Goal: Task Accomplishment & Management: Use online tool/utility

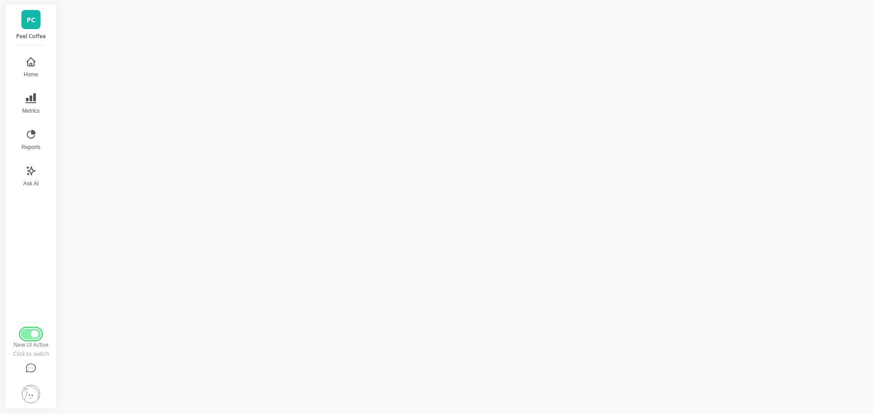
click at [31, 332] on span "Switch to Legacy UI" at bounding box center [34, 334] width 7 height 7
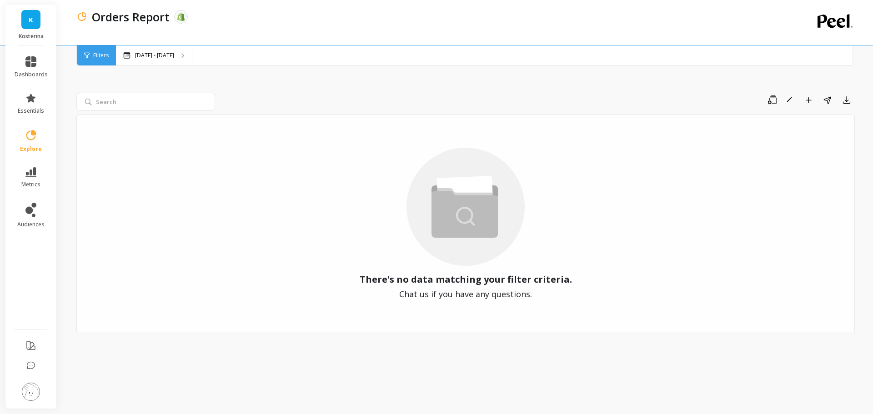
click at [97, 54] on span "Filters" at bounding box center [100, 55] width 15 height 7
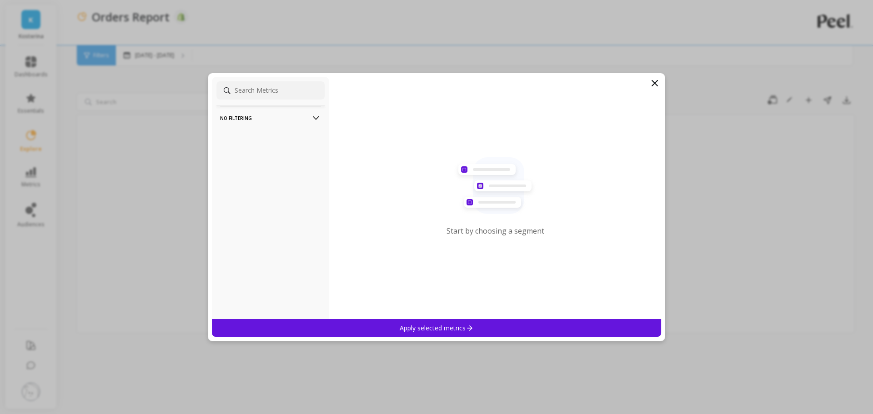
click at [267, 116] on p "No filtering" at bounding box center [270, 117] width 101 height 23
click at [251, 136] on p "Overall by Date" at bounding box center [242, 135] width 43 height 8
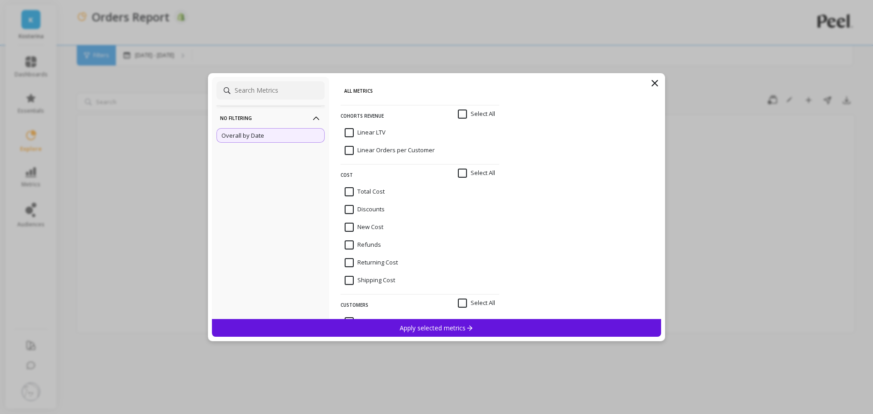
click at [379, 329] on div "Apply selected metrics" at bounding box center [436, 328] width 449 height 18
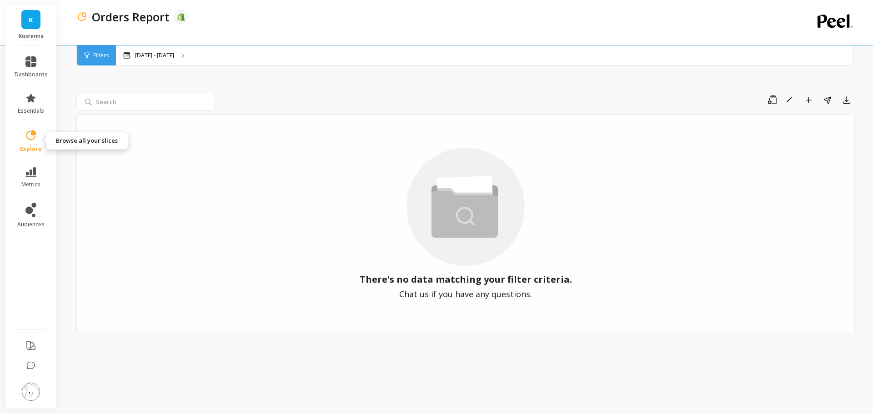
click at [33, 141] on icon at bounding box center [31, 135] width 13 height 13
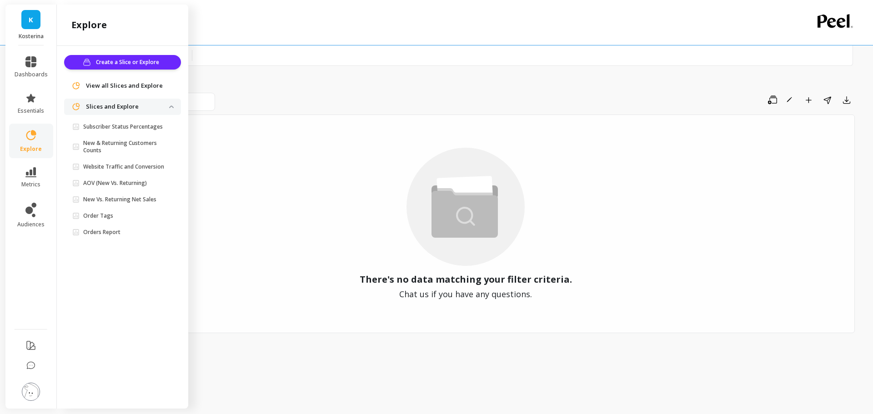
click at [117, 217] on span "Order Tags" at bounding box center [120, 215] width 97 height 7
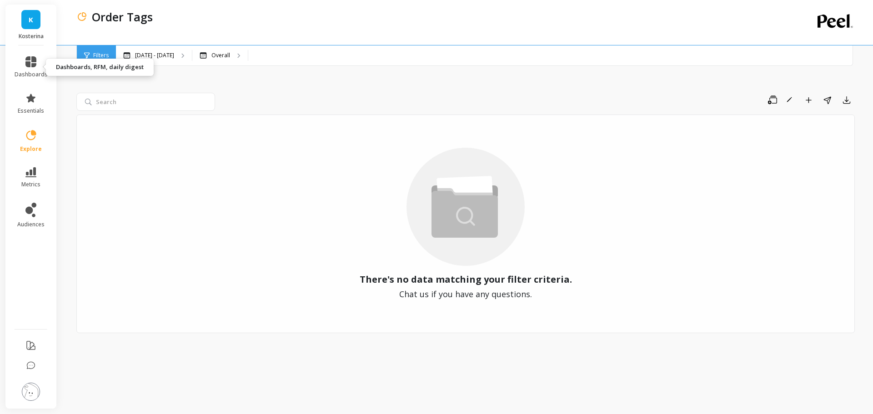
click at [37, 65] on link "dashboards" at bounding box center [31, 67] width 33 height 22
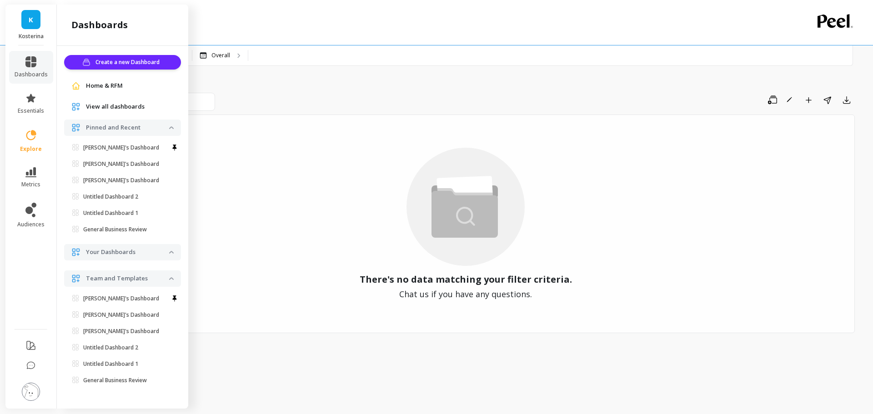
click at [115, 148] on p "[PERSON_NAME]'s Dashboard" at bounding box center [121, 147] width 76 height 7
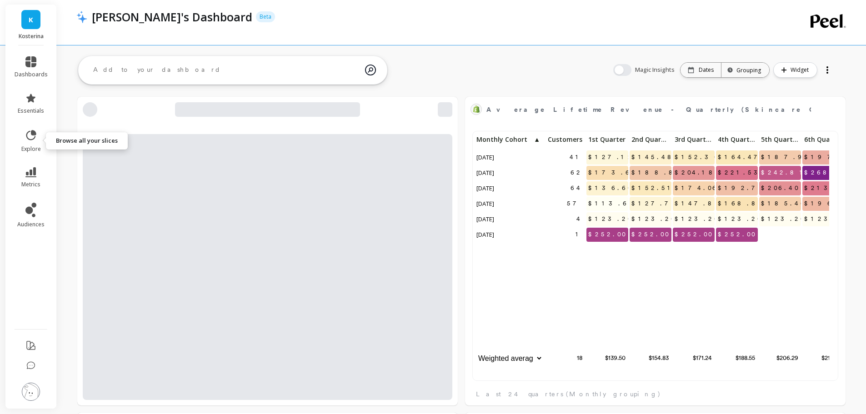
click at [31, 141] on icon at bounding box center [31, 135] width 13 height 13
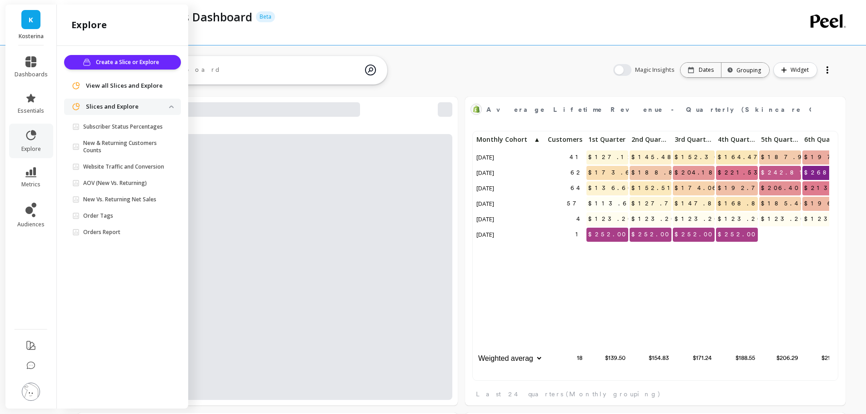
click at [128, 131] on link "Subscriber Status Percentages" at bounding box center [124, 127] width 113 height 13
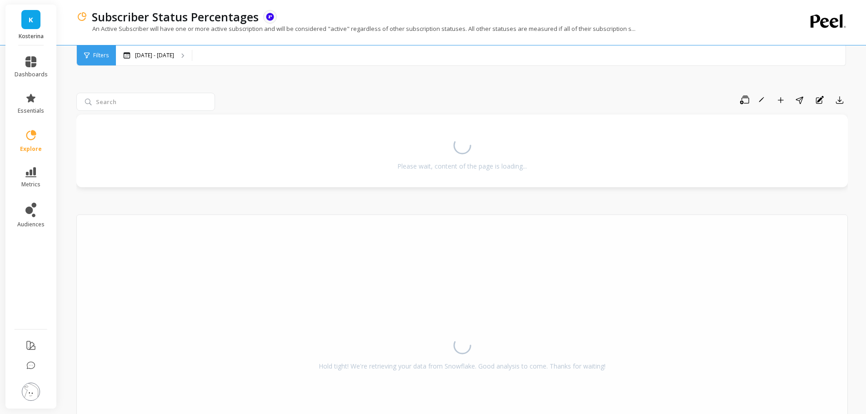
click at [300, 83] on div "Save Rename Add to Dashboard Share Annotations Export Please wait, content of t…" at bounding box center [462, 280] width 772 height 464
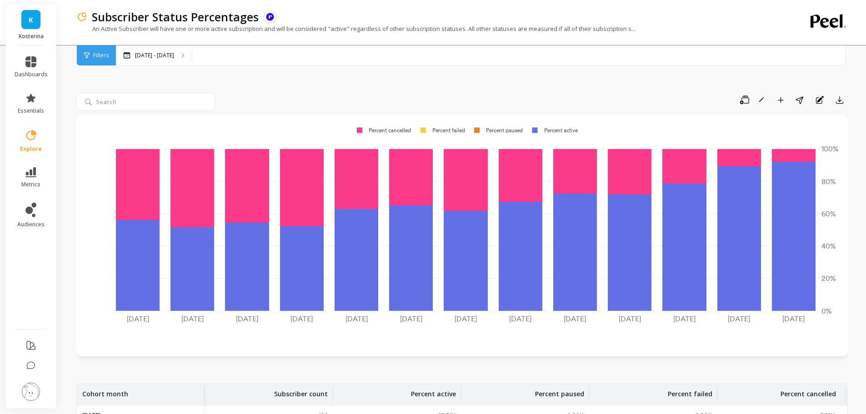
click at [30, 154] on li "explore" at bounding box center [31, 141] width 44 height 35
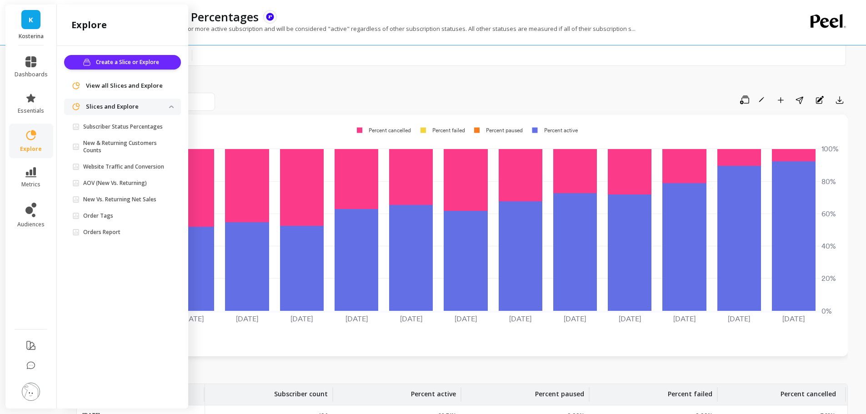
click at [103, 215] on p "Order Tags" at bounding box center [98, 215] width 30 height 7
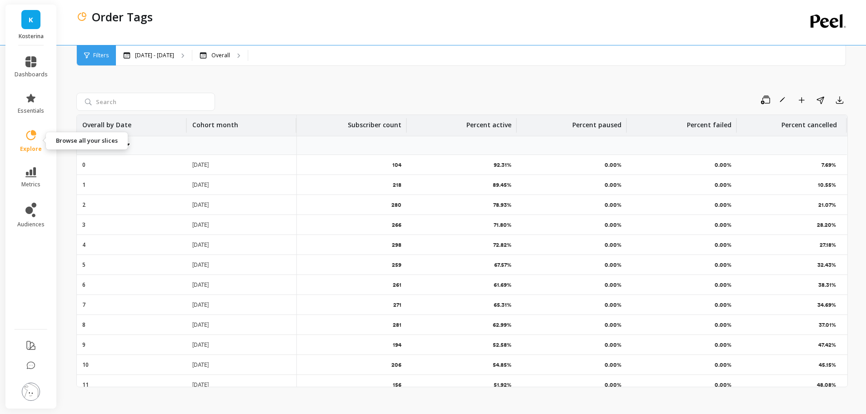
click at [25, 135] on icon at bounding box center [31, 135] width 13 height 13
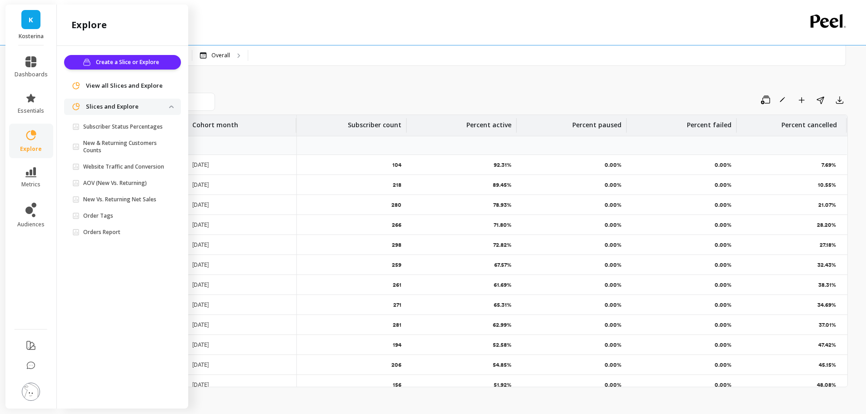
click at [104, 230] on p "Orders Report" at bounding box center [101, 232] width 37 height 7
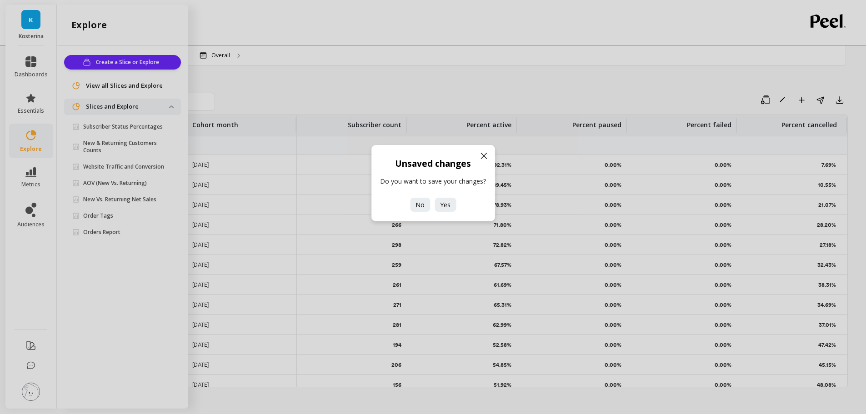
click at [417, 207] on span "No" at bounding box center [420, 205] width 9 height 9
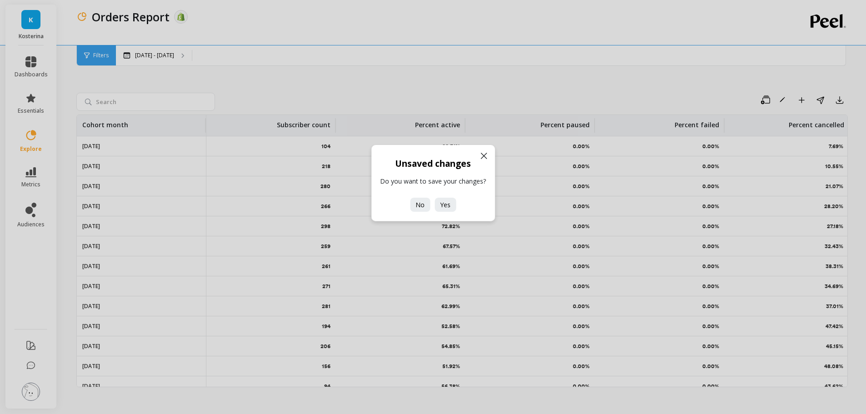
click at [482, 155] on icon at bounding box center [483, 155] width 5 height 5
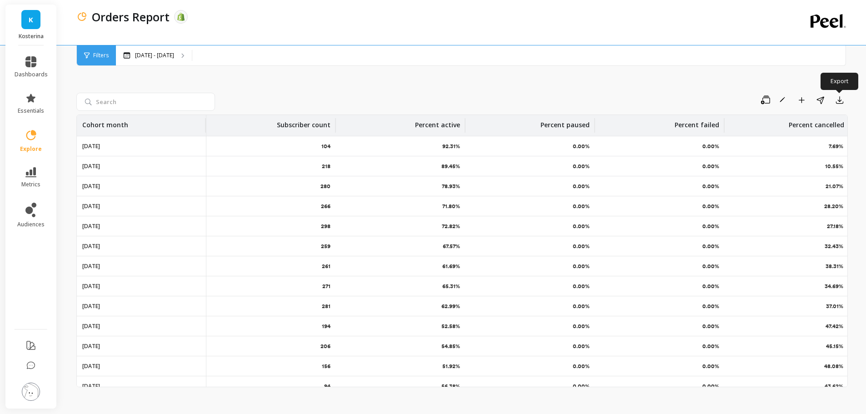
click at [835, 100] on button "button" at bounding box center [840, 100] width 16 height 15
click at [812, 126] on button "CSV" at bounding box center [807, 125] width 81 height 16
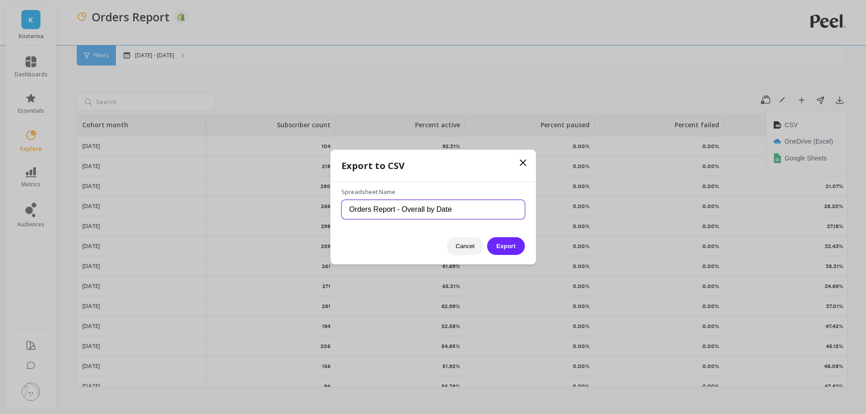
drag, startPoint x: 404, startPoint y: 207, endPoint x: 463, endPoint y: 206, distance: 59.1
click at [463, 206] on input "Orders Report - Overall by Date" at bounding box center [433, 209] width 183 height 19
click at [464, 246] on button "Cancel" at bounding box center [465, 246] width 37 height 18
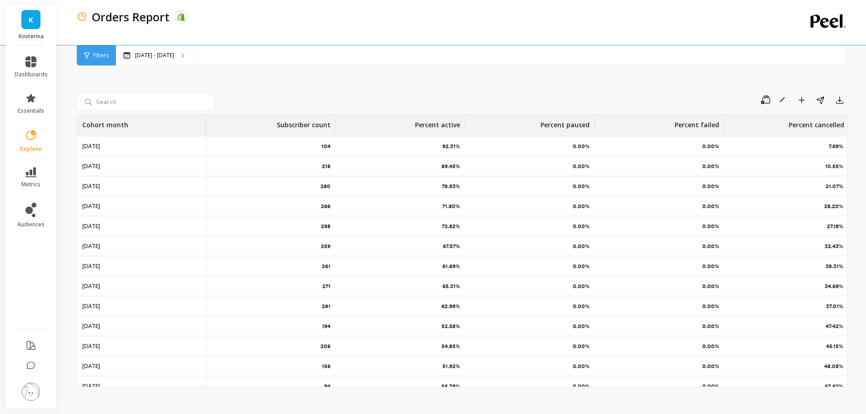
click at [159, 56] on p "[DATE] - [DATE]" at bounding box center [154, 55] width 39 height 7
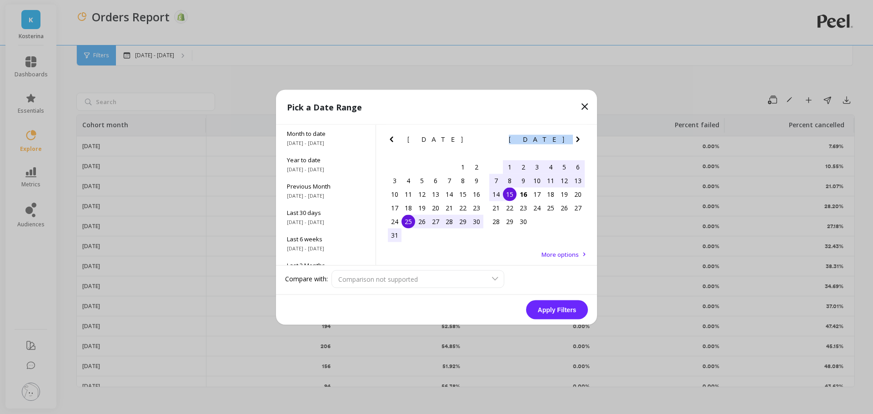
drag, startPoint x: 510, startPoint y: 166, endPoint x: 485, endPoint y: 114, distance: 58.0
click at [491, 110] on div "Pick a Date Range Month to date [DATE] - [DATE] Year to date [DATE] - [DATE] Pr…" at bounding box center [436, 207] width 321 height 235
click at [381, 138] on div "[DATE] Su Mo Tu We Th Fr Sa 27 28 29 30 31 1 2 3 4 5 6 7 8 9 10 11 12 13 14 15 …" at bounding box center [486, 186] width 221 height 123
click at [387, 139] on icon "Previous Month" at bounding box center [391, 139] width 11 height 11
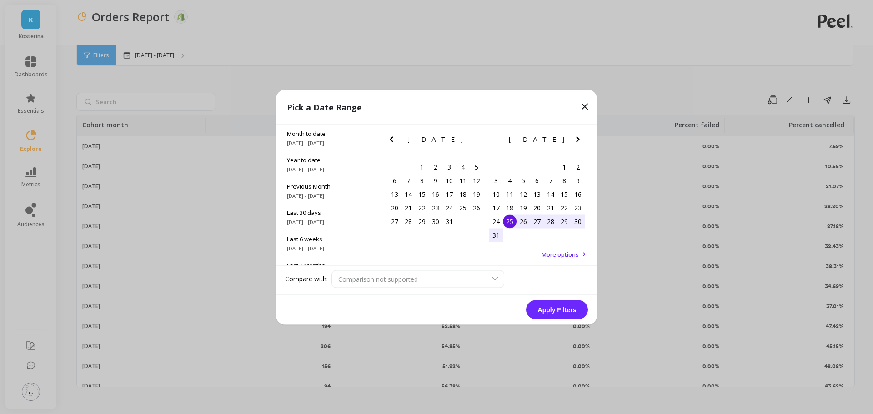
click at [422, 166] on div "1" at bounding box center [422, 167] width 14 height 14
click at [578, 136] on icon "Next Month" at bounding box center [578, 139] width 11 height 11
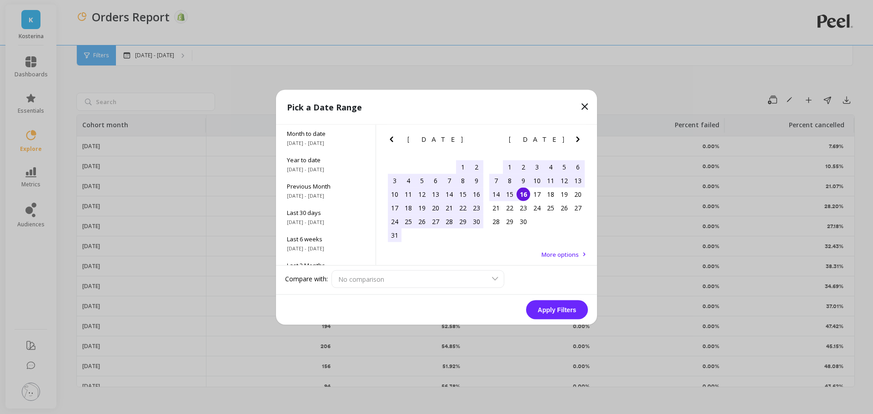
click at [520, 194] on div "16" at bounding box center [524, 194] width 14 height 14
click at [566, 310] on button "Apply Filters" at bounding box center [557, 309] width 62 height 19
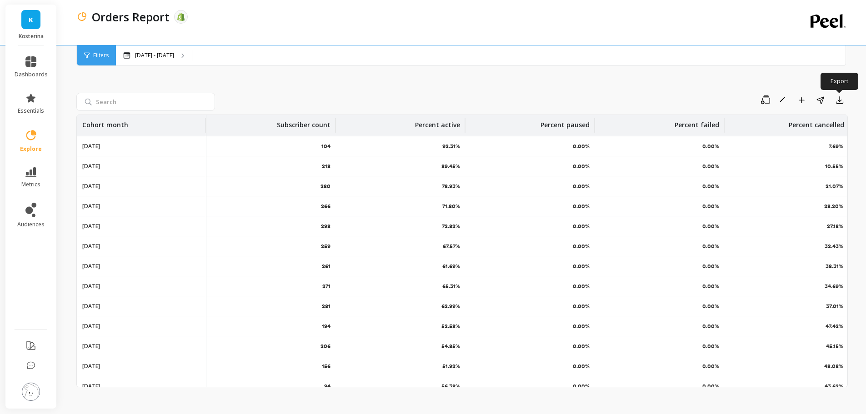
click at [838, 99] on icon "button" at bounding box center [839, 99] width 9 height 9
click at [805, 124] on button "CSV" at bounding box center [807, 125] width 81 height 16
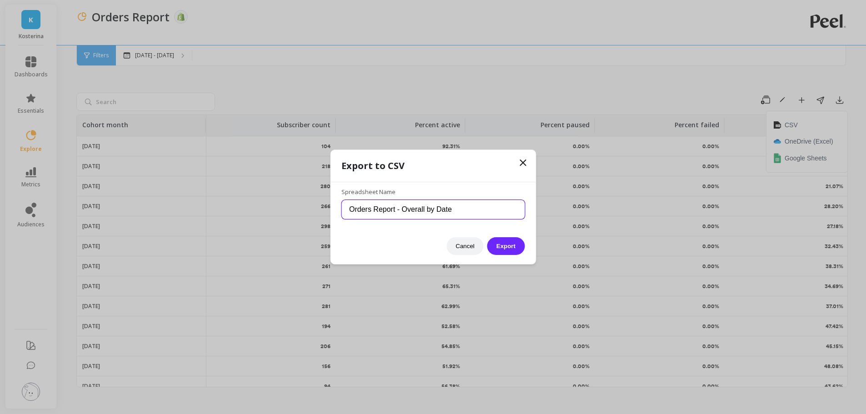
drag, startPoint x: 403, startPoint y: 208, endPoint x: 486, endPoint y: 207, distance: 82.8
click at [486, 207] on input "Orders Report - Overall by Date" at bounding box center [433, 209] width 183 height 19
type input "Orders Report - Kosterina - [DATE] - [DATE]"
click at [507, 244] on button "Export" at bounding box center [505, 246] width 37 height 18
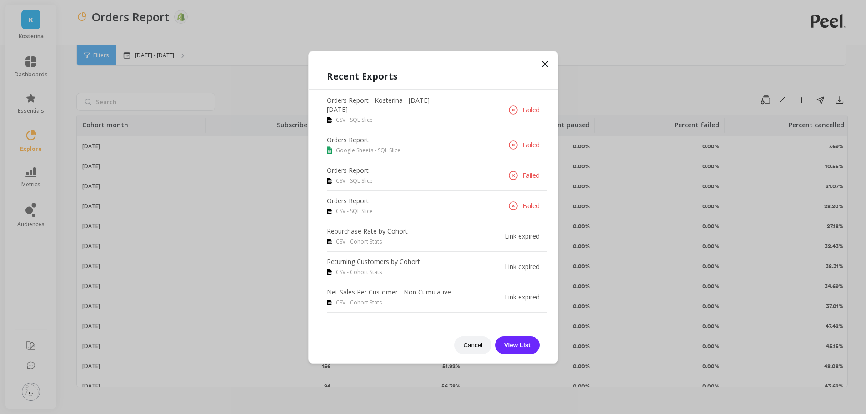
click at [401, 100] on p "Orders Report - Kosterina - [DATE] - [DATE]" at bounding box center [390, 105] width 127 height 18
drag, startPoint x: 371, startPoint y: 104, endPoint x: 398, endPoint y: 104, distance: 27.3
click at [395, 104] on p "Orders Report - Kosterina - [DATE] - [DATE]" at bounding box center [390, 105] width 127 height 18
click at [466, 346] on button "Cancel" at bounding box center [472, 346] width 37 height 18
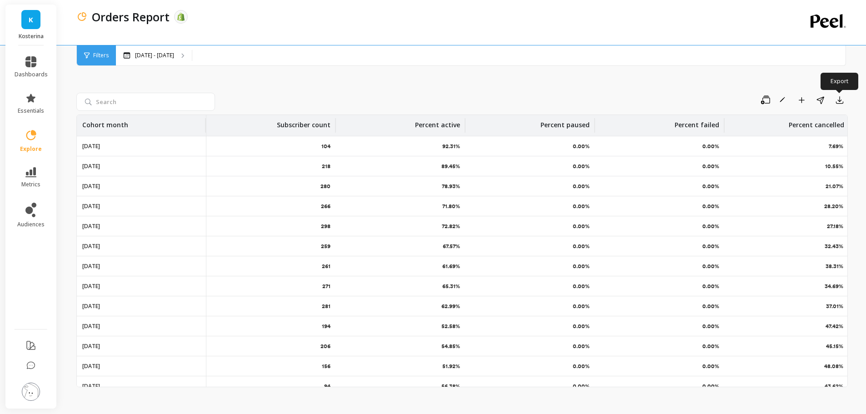
click at [835, 98] on button "button" at bounding box center [840, 100] width 16 height 15
click at [796, 157] on span "Google Sheets" at bounding box center [806, 158] width 42 height 9
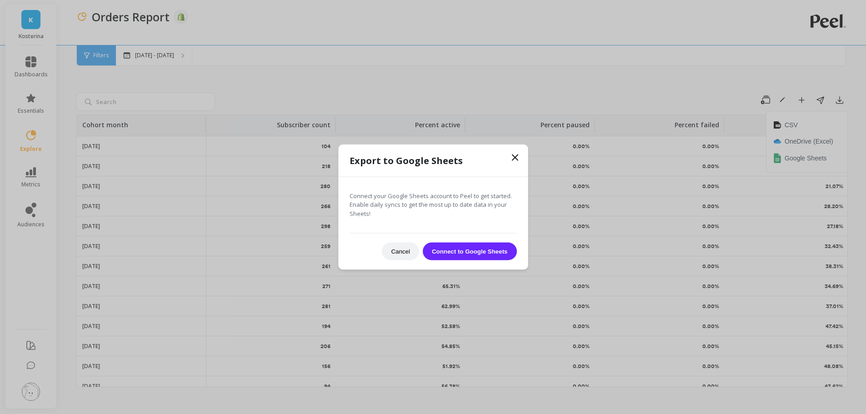
click at [468, 254] on button "Connect to Google Sheets" at bounding box center [470, 252] width 94 height 18
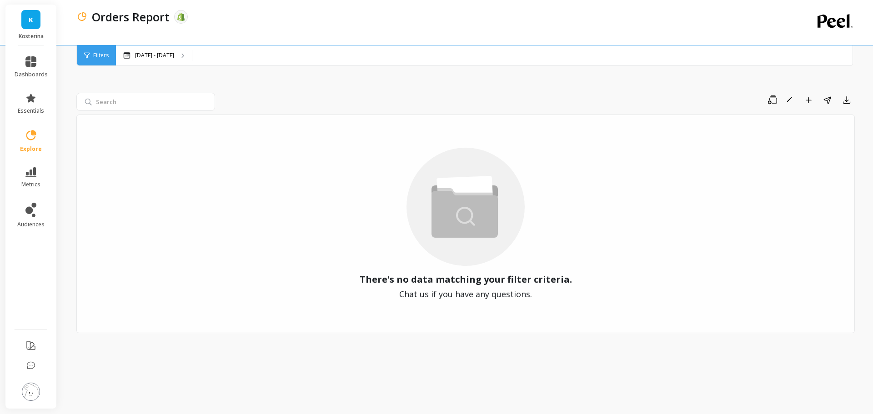
click at [169, 55] on p "[DATE] - [DATE]" at bounding box center [154, 55] width 39 height 7
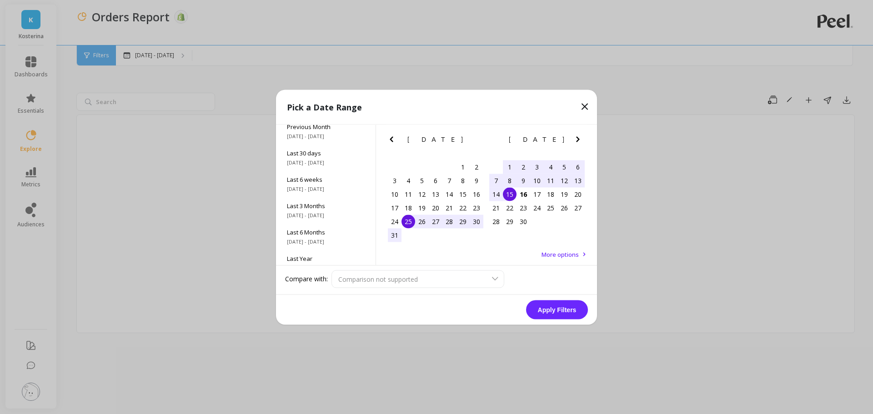
scroll to position [62, 0]
click at [329, 212] on span "[DATE] - [DATE]" at bounding box center [326, 212] width 78 height 7
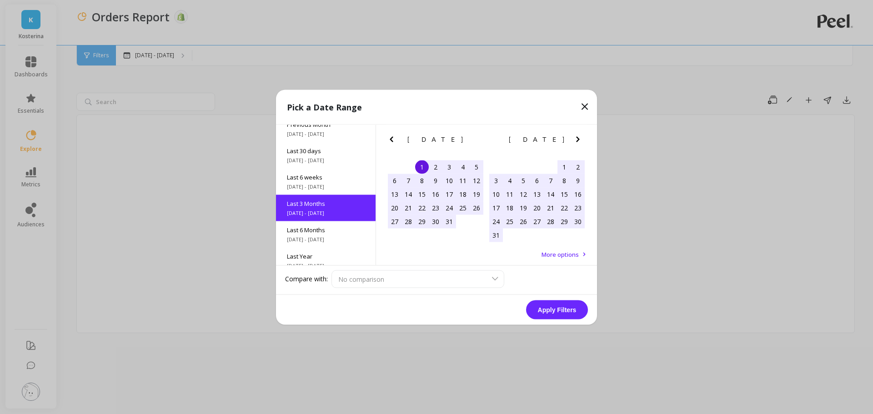
scroll to position [75, 0]
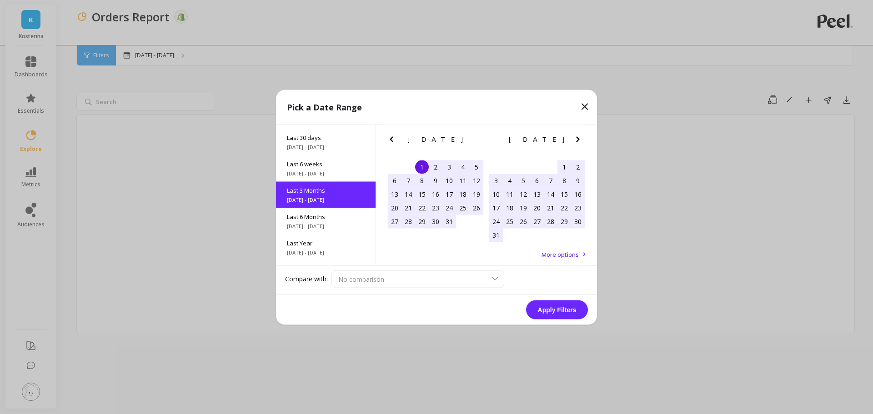
click at [563, 310] on button "Apply Filters" at bounding box center [557, 309] width 62 height 19
